Goal: Transaction & Acquisition: Register for event/course

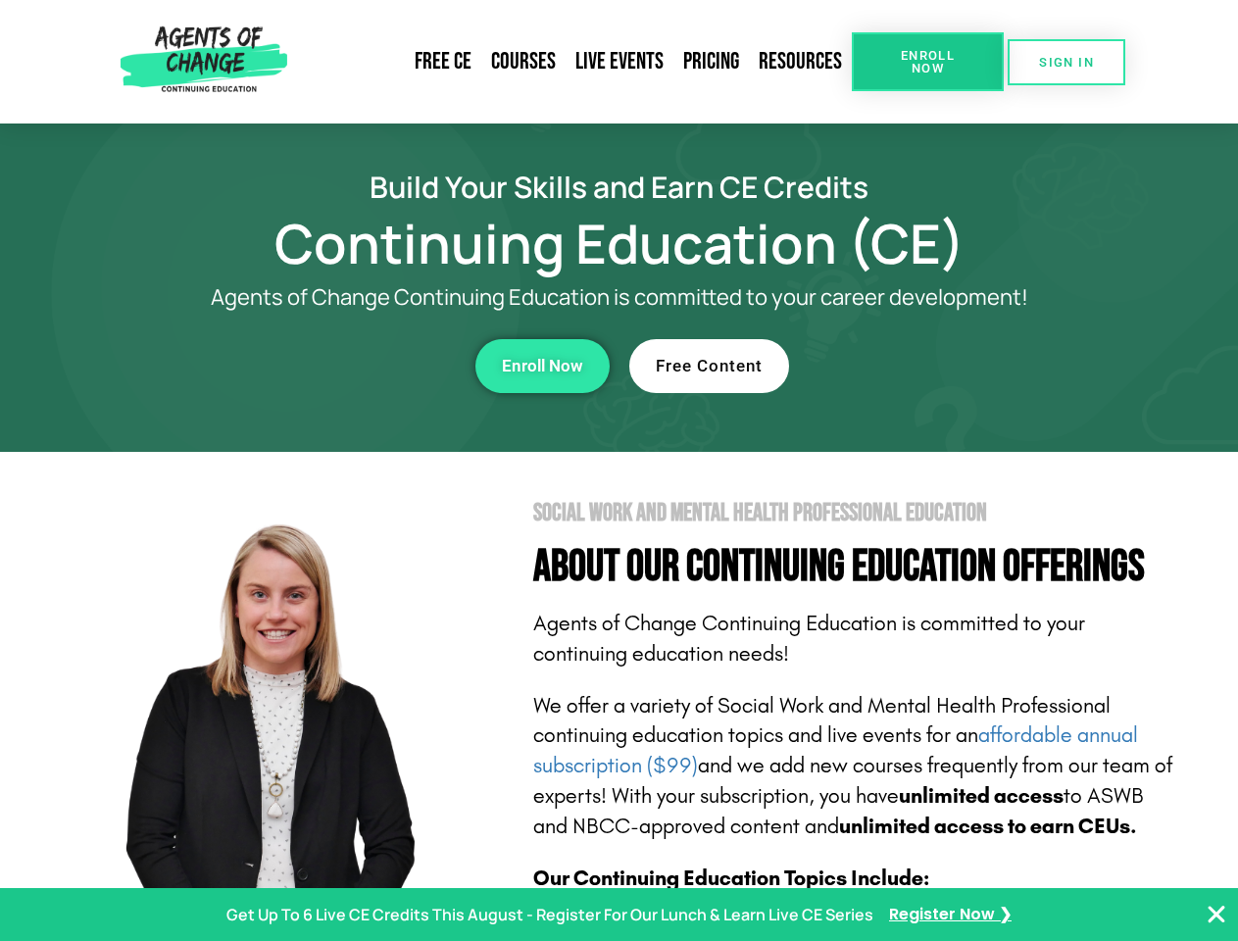
click at [618, 470] on section "Social Work and Mental Health Professional Education About Our Continuing Educa…" at bounding box center [619, 863] width 1238 height 823
click at [927, 62] on span "Enroll Now" at bounding box center [927, 61] width 89 height 25
click at [1066, 62] on span "SIGN IN" at bounding box center [1066, 62] width 55 height 13
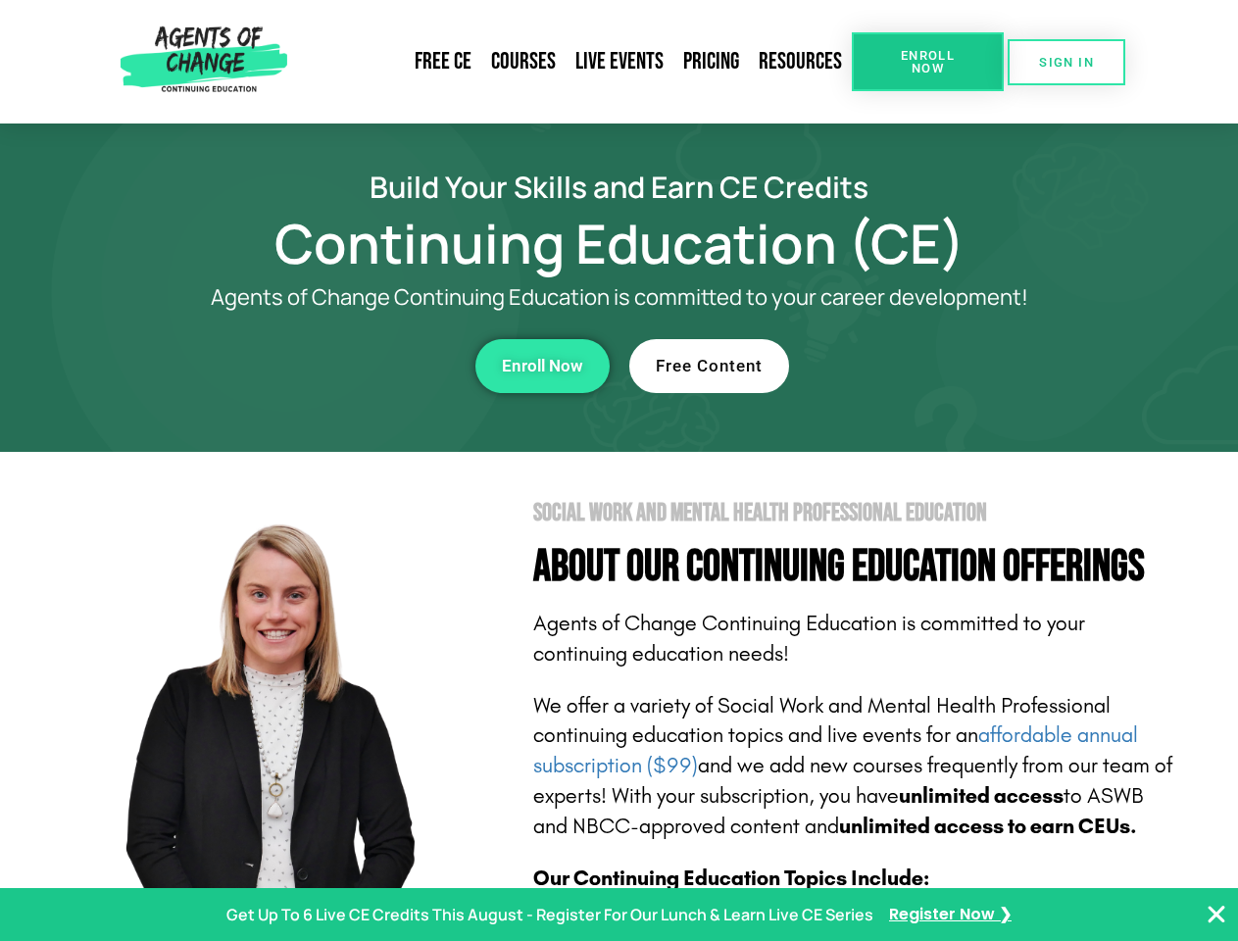
click at [340, 366] on div "Enroll Now" at bounding box center [340, 366] width 539 height 54
click at [542, 366] on span "Enroll Now" at bounding box center [542, 366] width 81 height 17
